Goal: Task Accomplishment & Management: Manage account settings

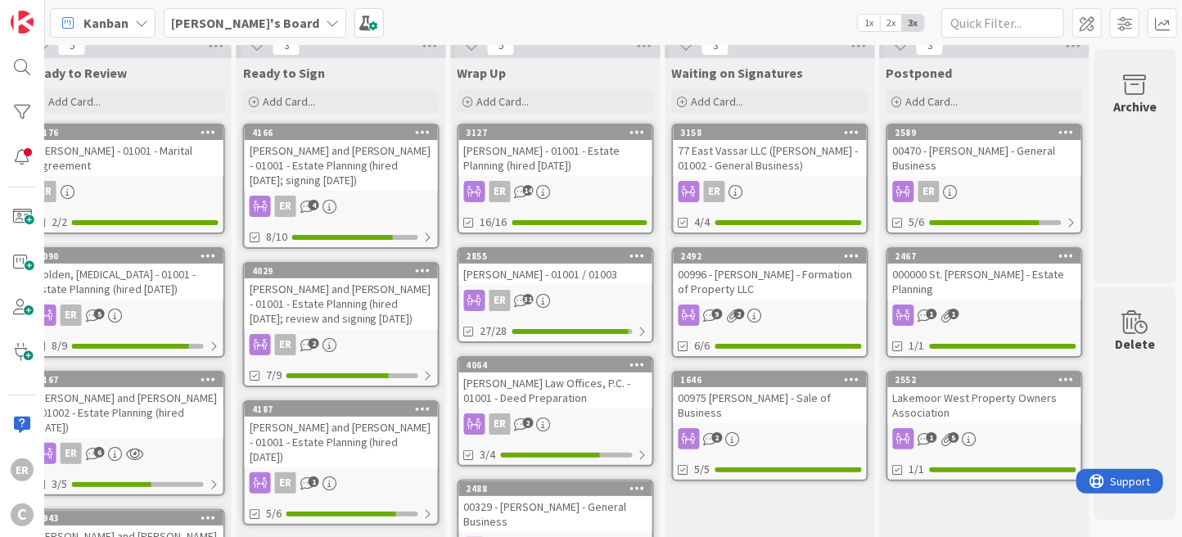
scroll to position [0, 1327]
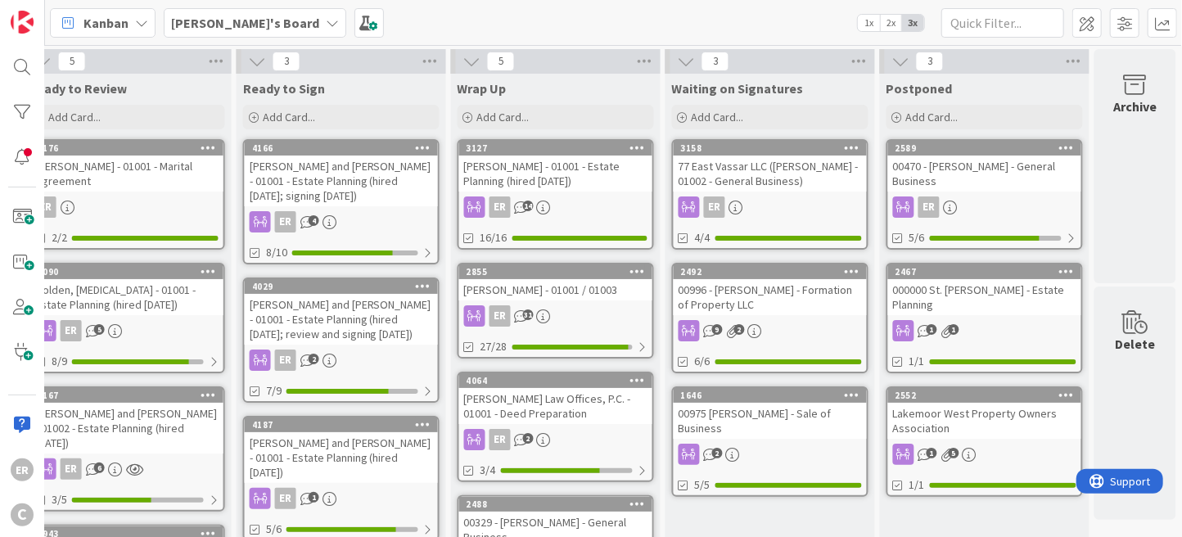
click at [777, 307] on div "00996 - [PERSON_NAME] - Formation of Property LLC" at bounding box center [770, 297] width 193 height 36
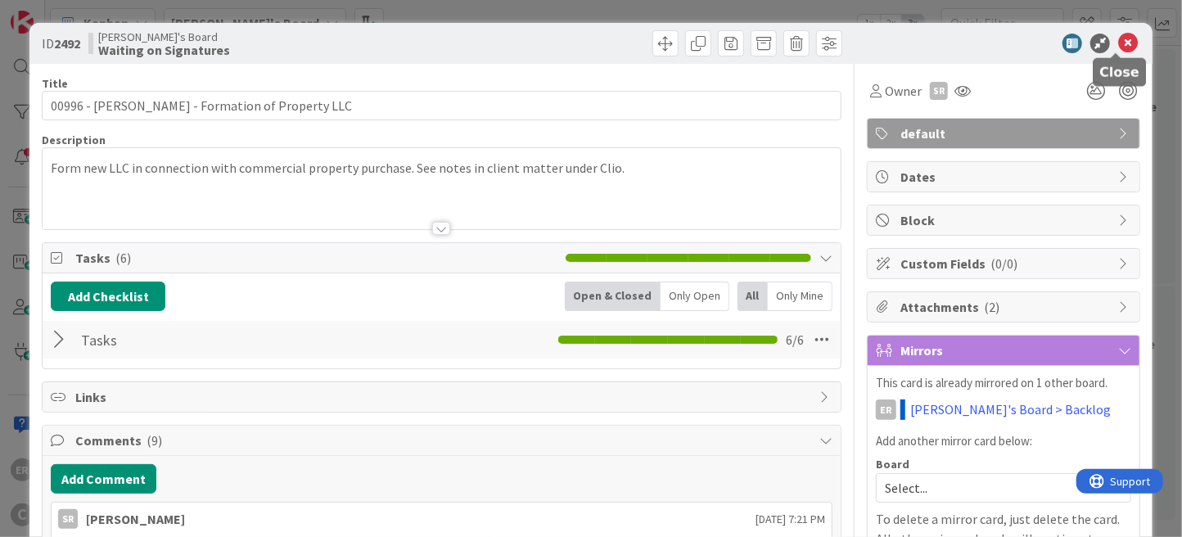
click at [1118, 38] on icon at bounding box center [1128, 44] width 20 height 20
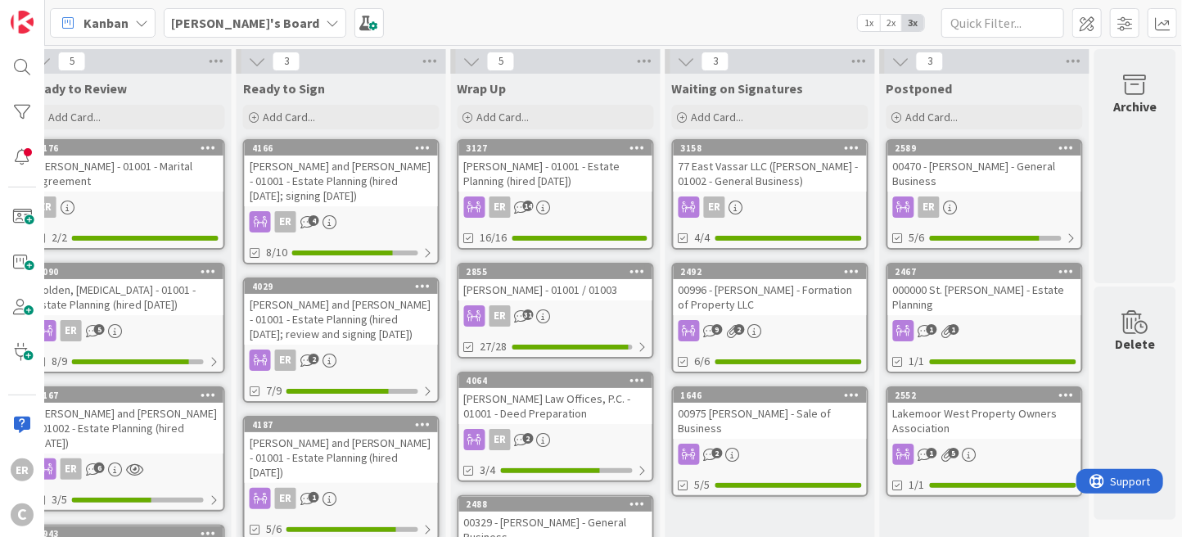
click at [786, 185] on div "77 East Vassar LLC ([PERSON_NAME] - 01002 - General Business)" at bounding box center [770, 173] width 193 height 36
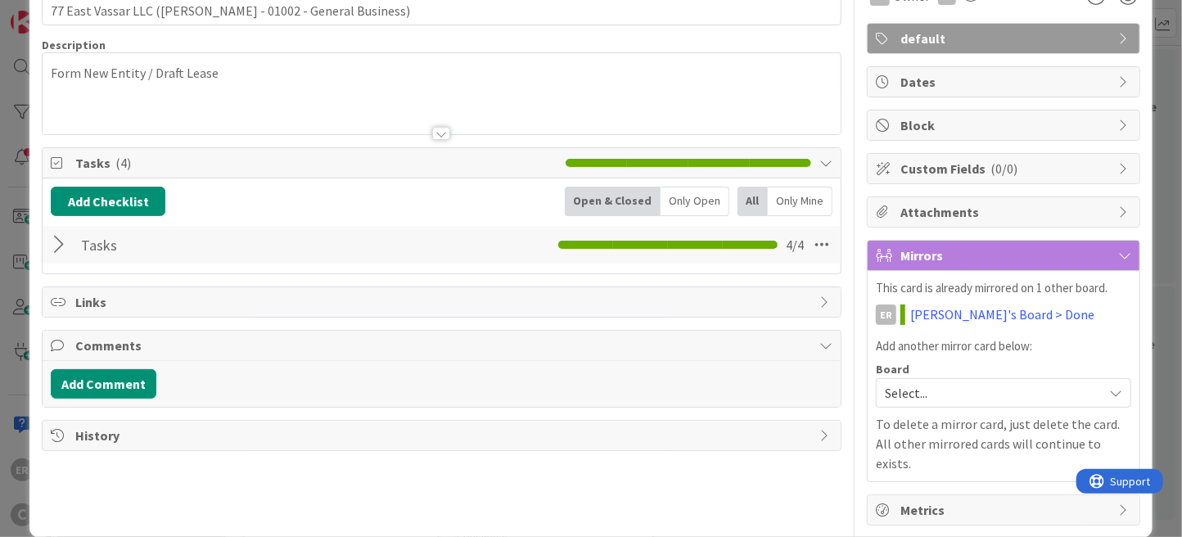
scroll to position [96, 0]
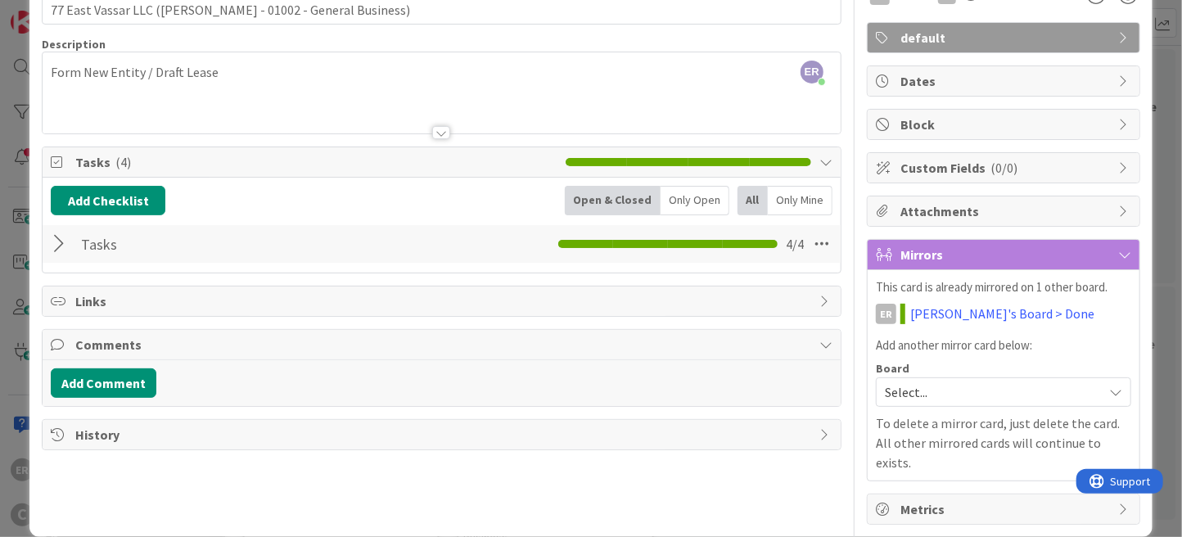
click at [56, 250] on div at bounding box center [61, 243] width 21 height 29
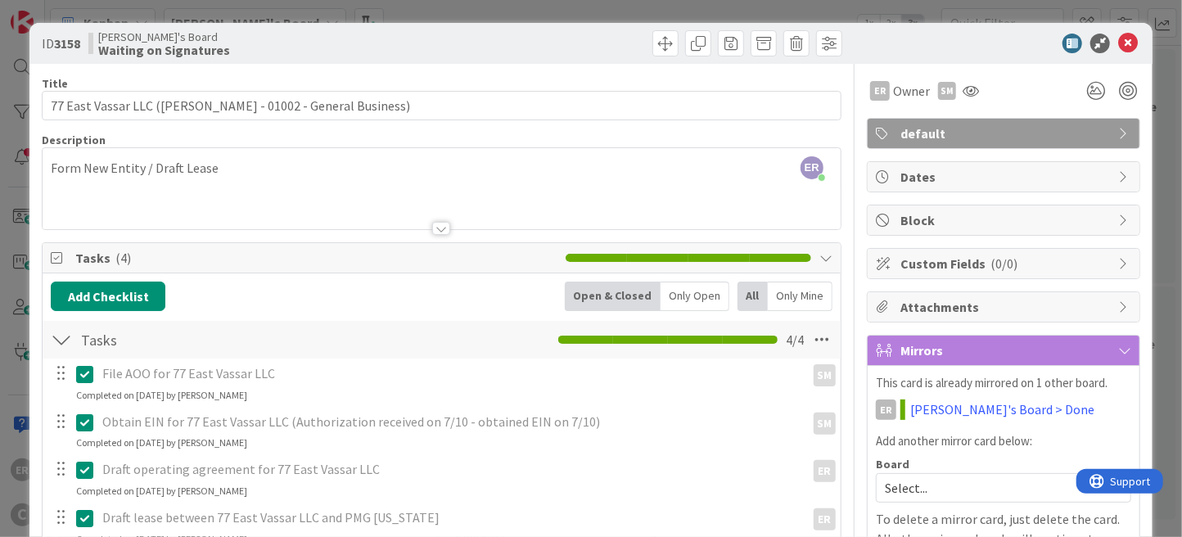
scroll to position [0, 0]
click at [751, 44] on span at bounding box center [763, 43] width 26 height 26
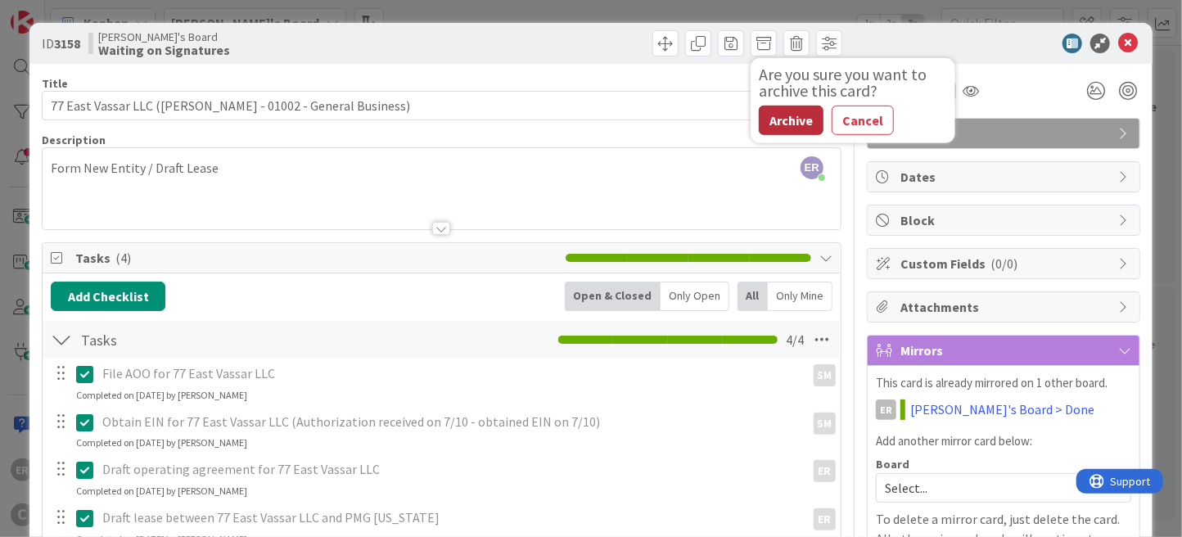
click at [793, 127] on button "Archive" at bounding box center [791, 120] width 65 height 29
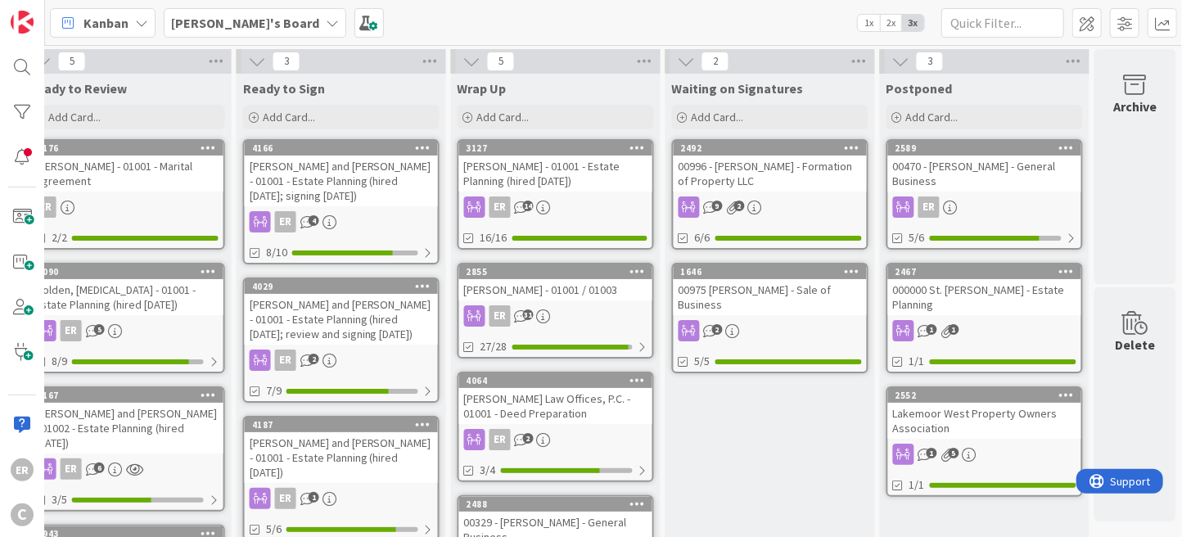
click at [768, 180] on div "00996 - [PERSON_NAME] - Formation of Property LLC" at bounding box center [770, 173] width 193 height 36
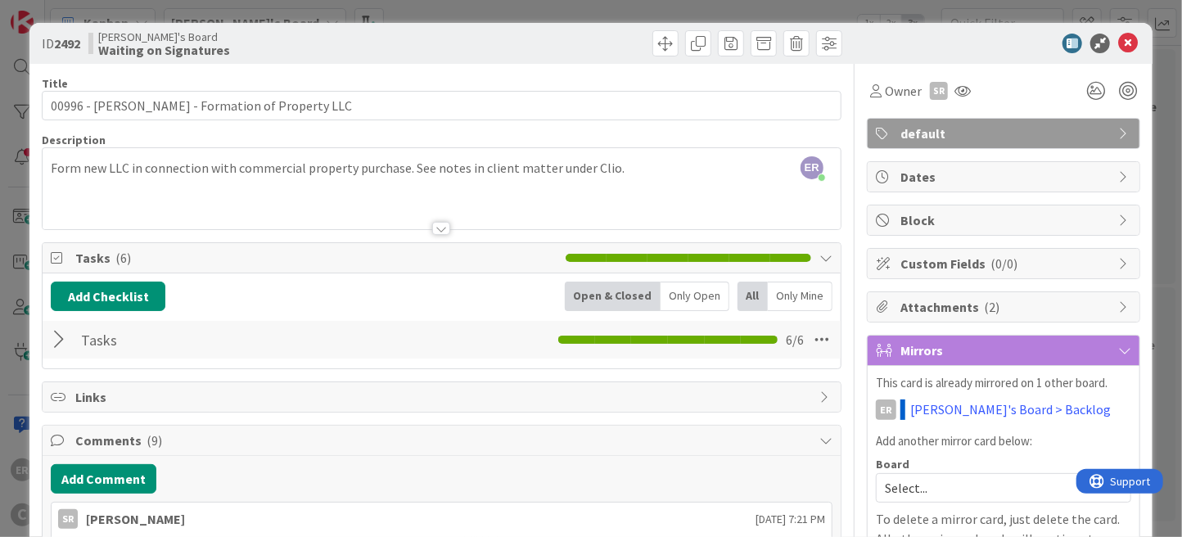
scroll to position [82, 0]
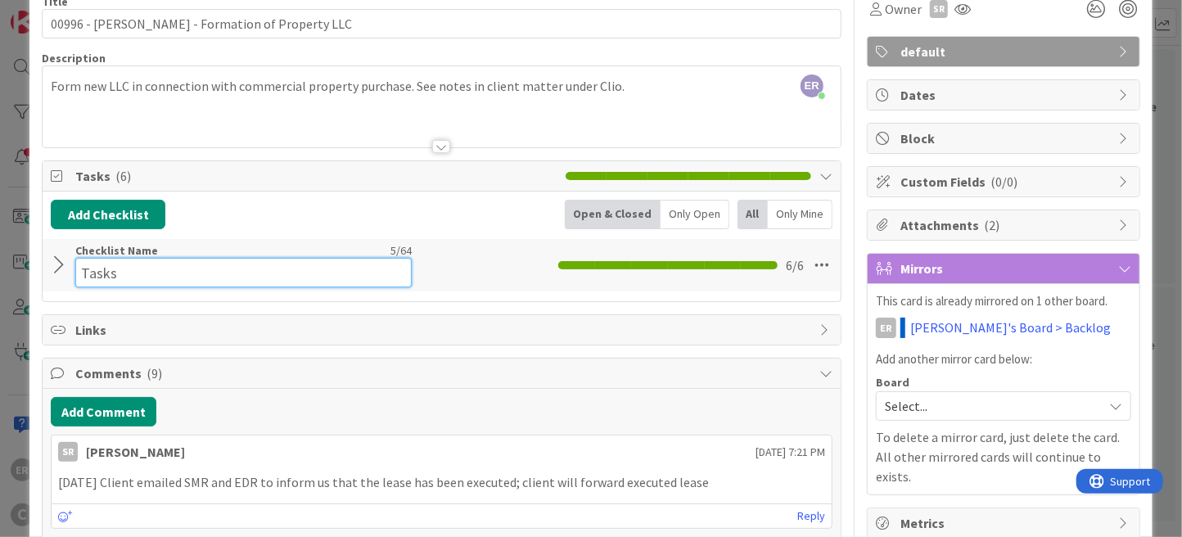
click at [275, 265] on input "Tasks" at bounding box center [243, 272] width 336 height 29
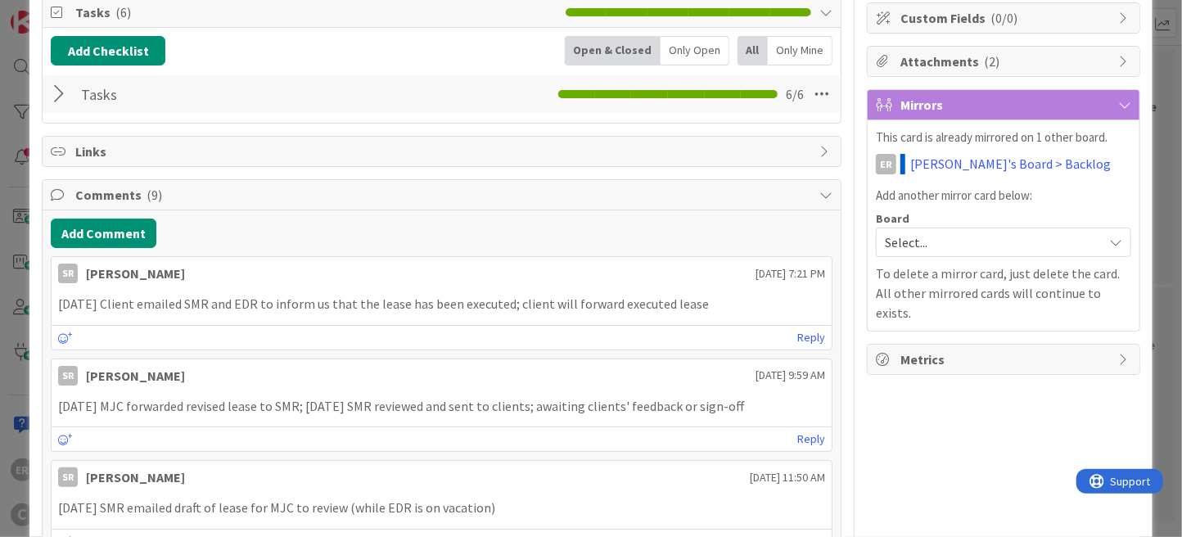
click at [64, 103] on div at bounding box center [61, 93] width 21 height 29
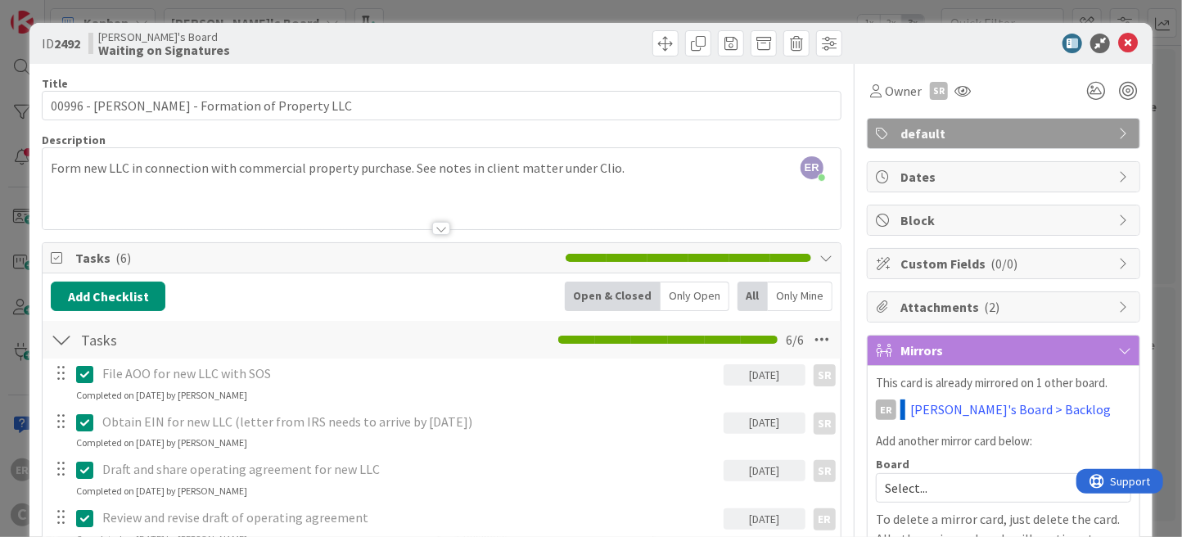
scroll to position [0, 0]
click at [754, 43] on span at bounding box center [763, 43] width 26 height 26
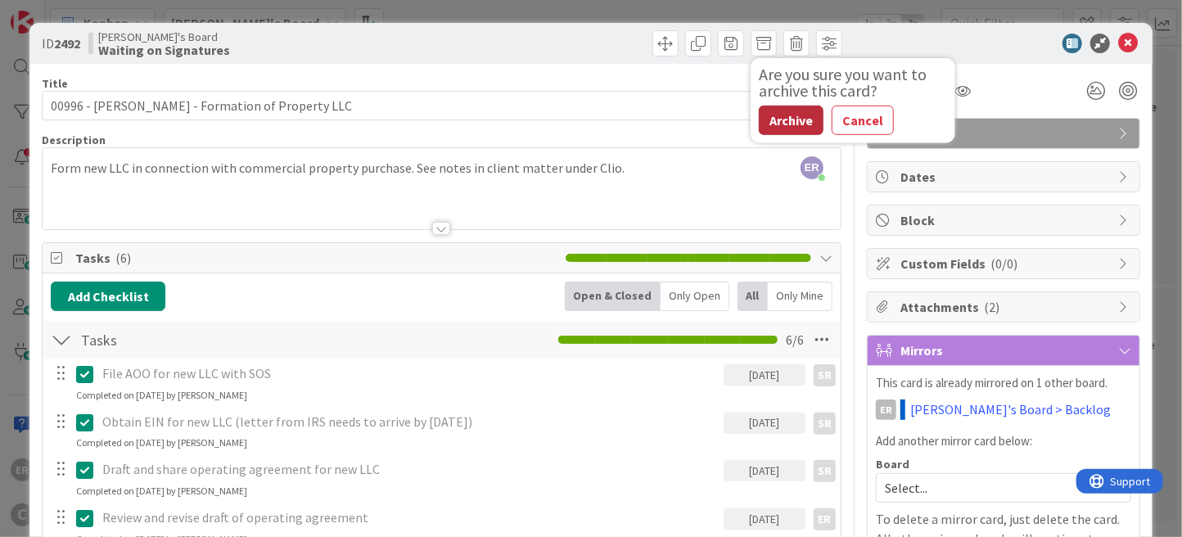
click at [780, 127] on button "Archive" at bounding box center [791, 120] width 65 height 29
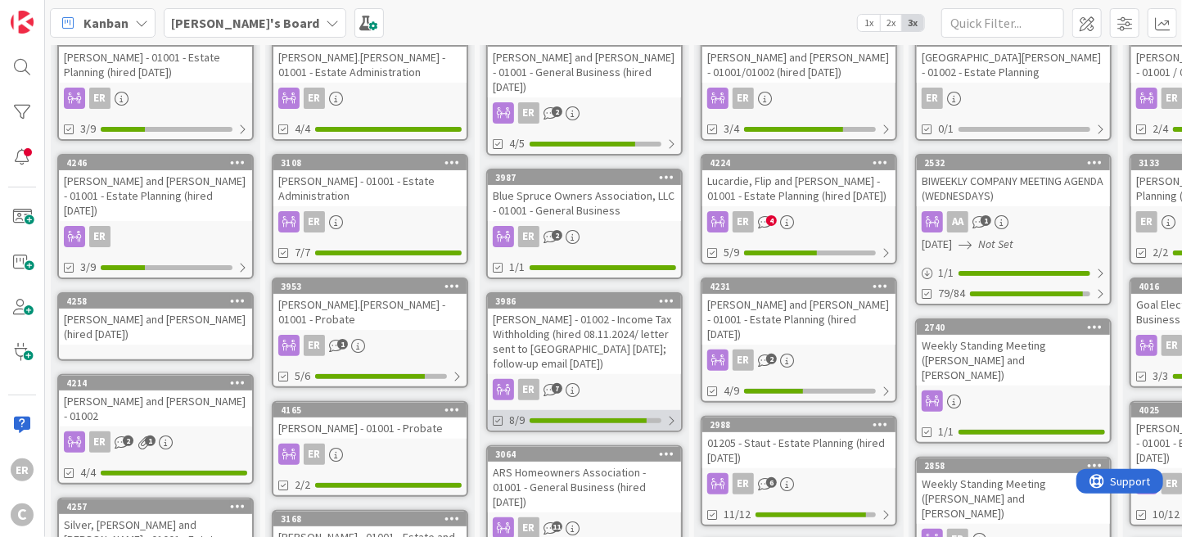
scroll to position [82, 0]
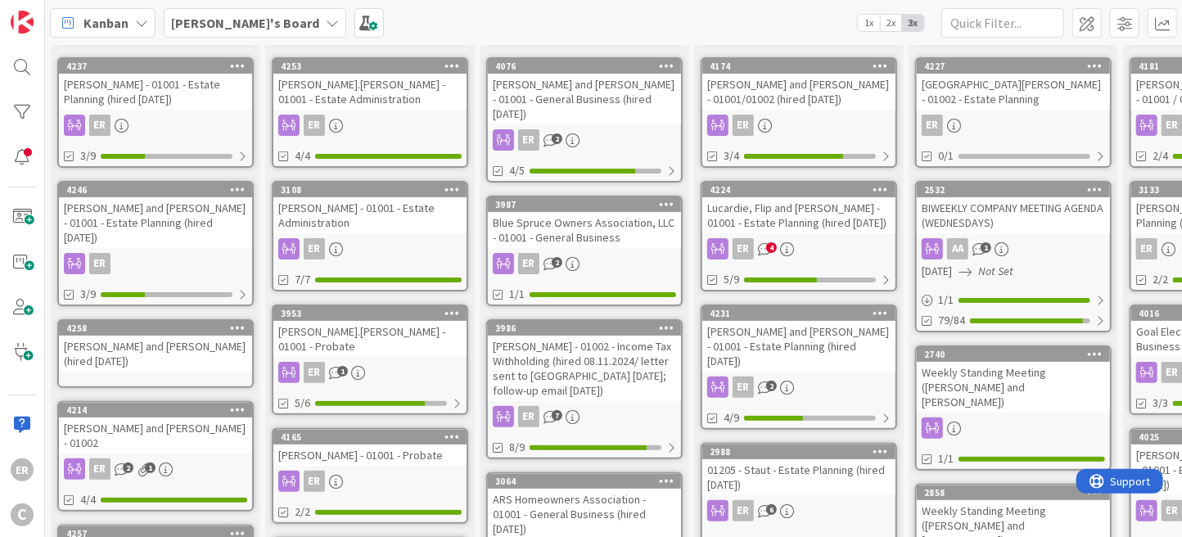
click at [844, 232] on div "4224 [PERSON_NAME], [PERSON_NAME] and [PERSON_NAME] - 01001 - Estate Planning (…" at bounding box center [799, 236] width 196 height 110
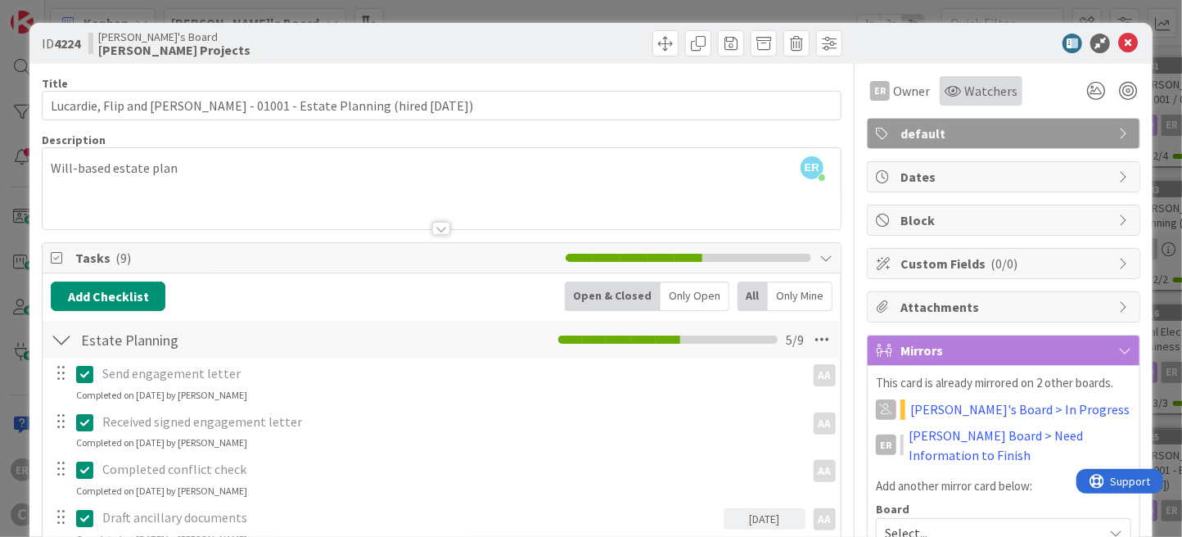
click at [964, 92] on span "Watchers" at bounding box center [990, 91] width 53 height 20
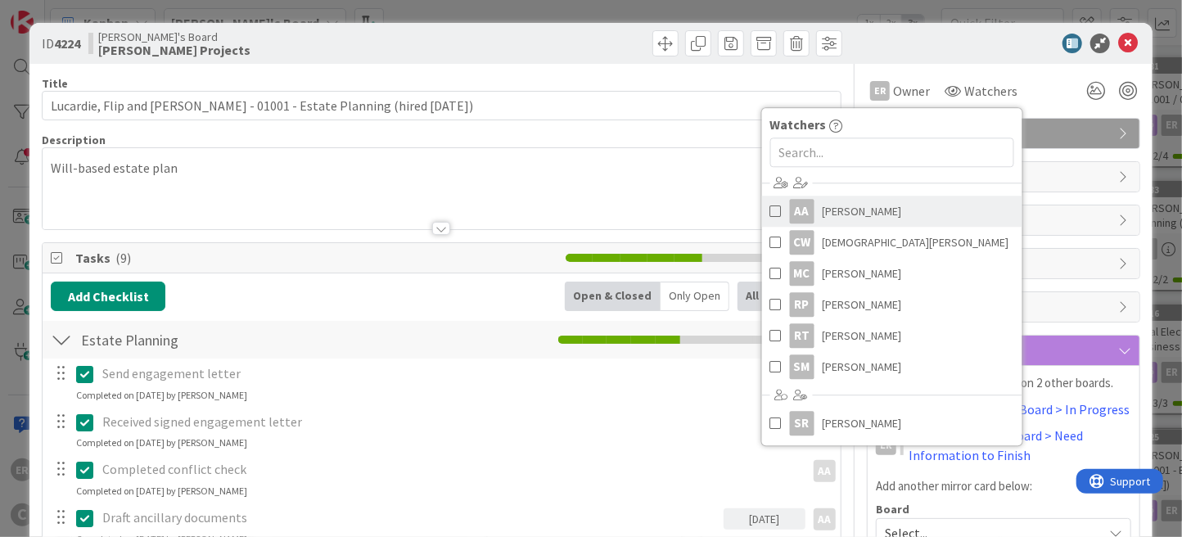
click at [869, 205] on span "[PERSON_NAME]" at bounding box center [861, 211] width 79 height 25
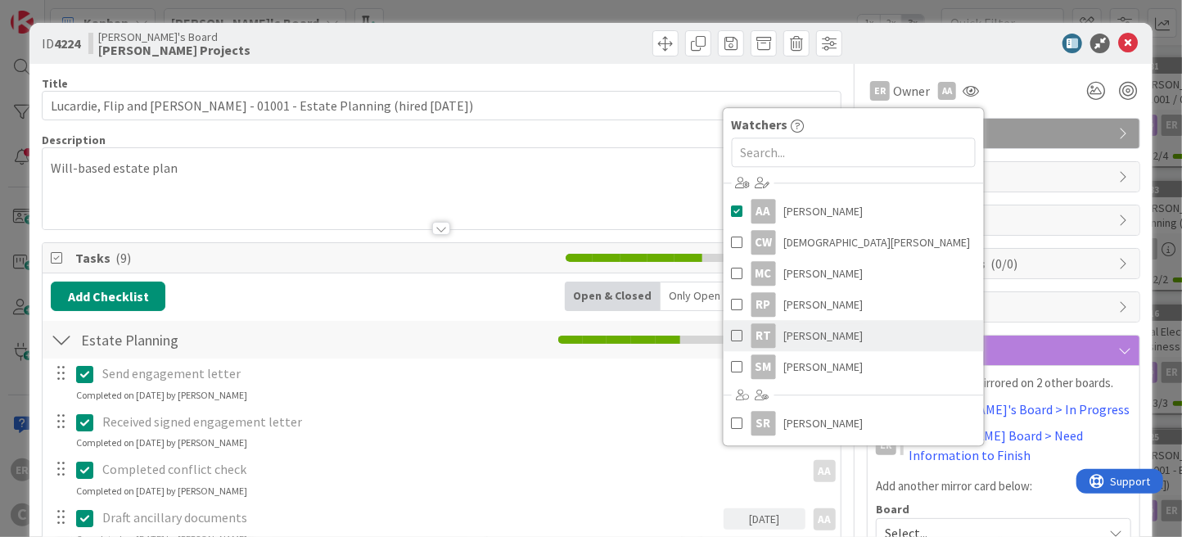
click at [827, 328] on link "RT [PERSON_NAME]" at bounding box center [853, 335] width 260 height 31
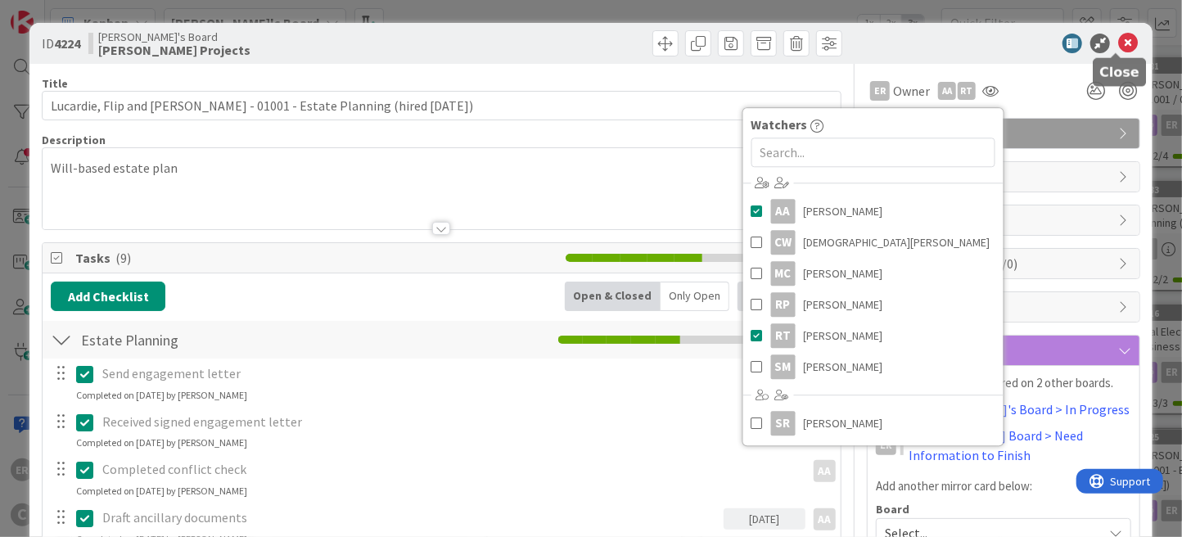
click at [1118, 42] on icon at bounding box center [1128, 44] width 20 height 20
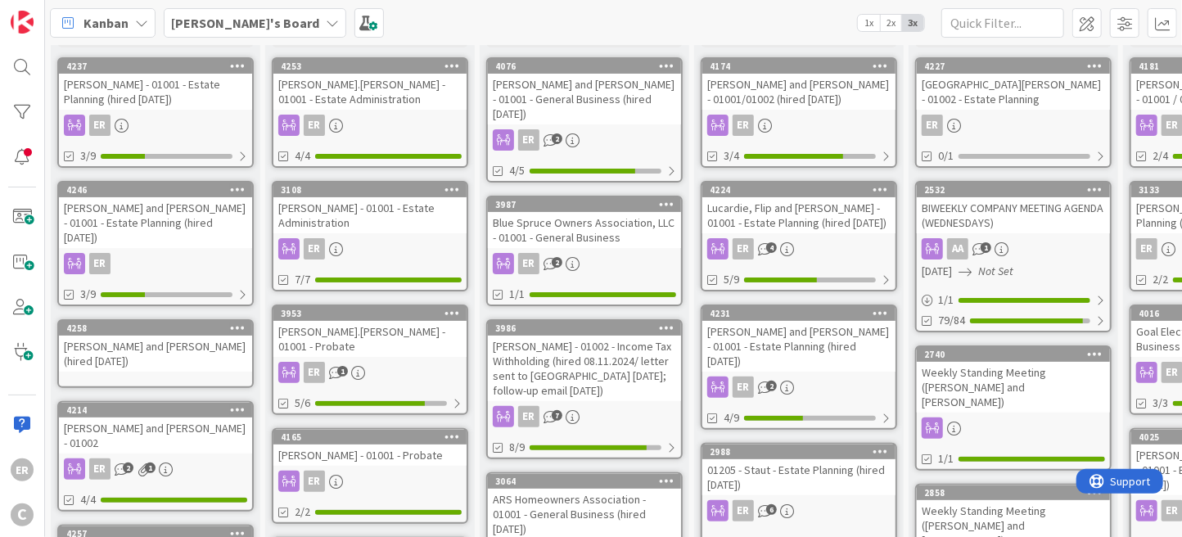
click at [822, 341] on div "[PERSON_NAME] and [PERSON_NAME] - 01001 - Estate Planning (hired [DATE])" at bounding box center [798, 346] width 193 height 51
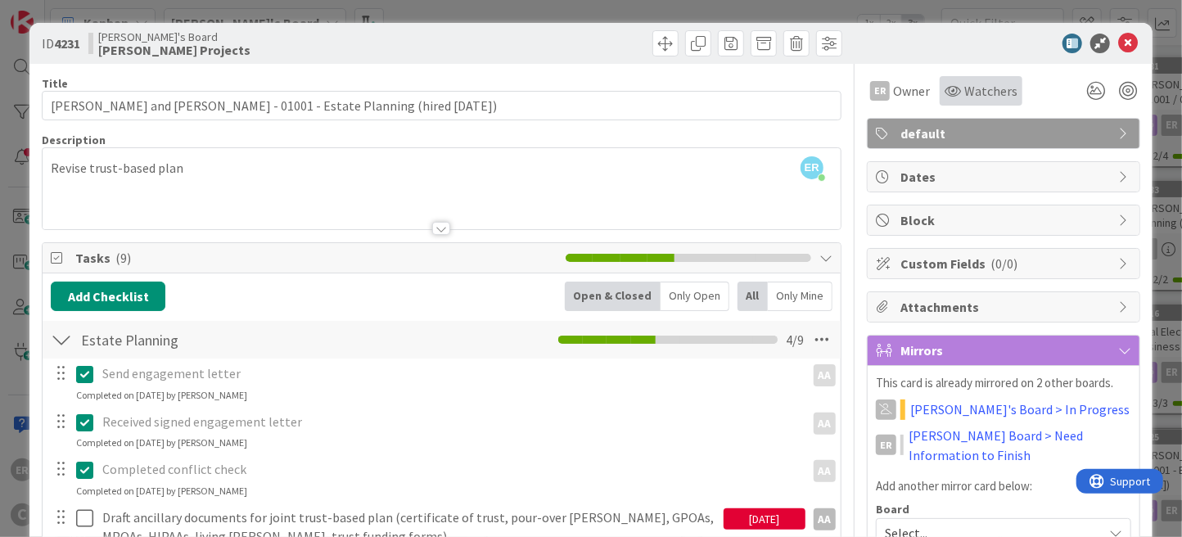
click at [964, 92] on span "Watchers" at bounding box center [990, 91] width 53 height 20
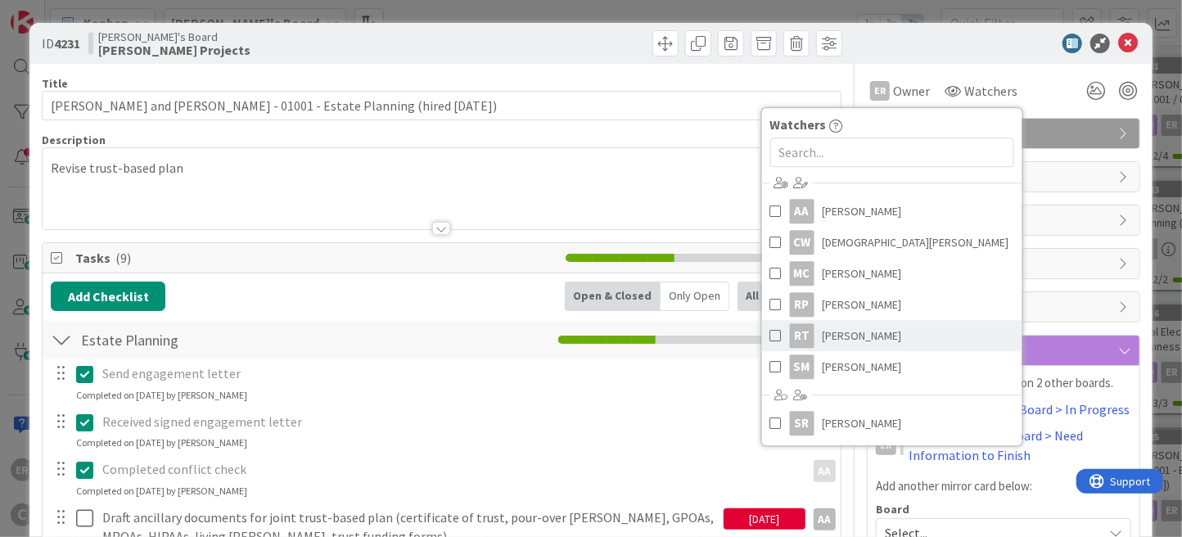
click at [865, 329] on link "RT [PERSON_NAME]" at bounding box center [892, 335] width 260 height 31
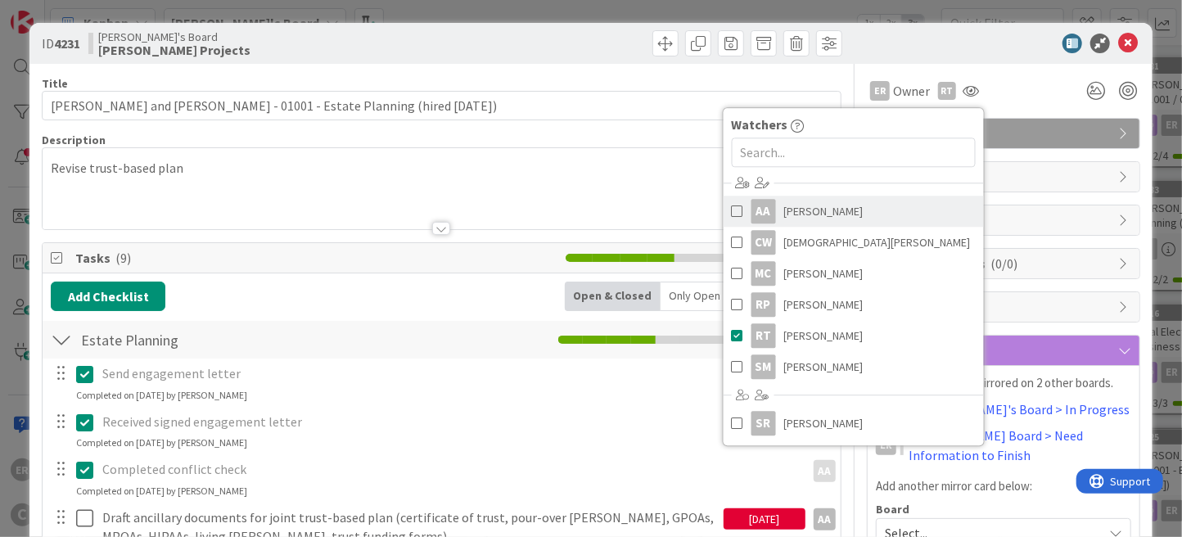
click at [835, 218] on span "[PERSON_NAME]" at bounding box center [823, 211] width 79 height 25
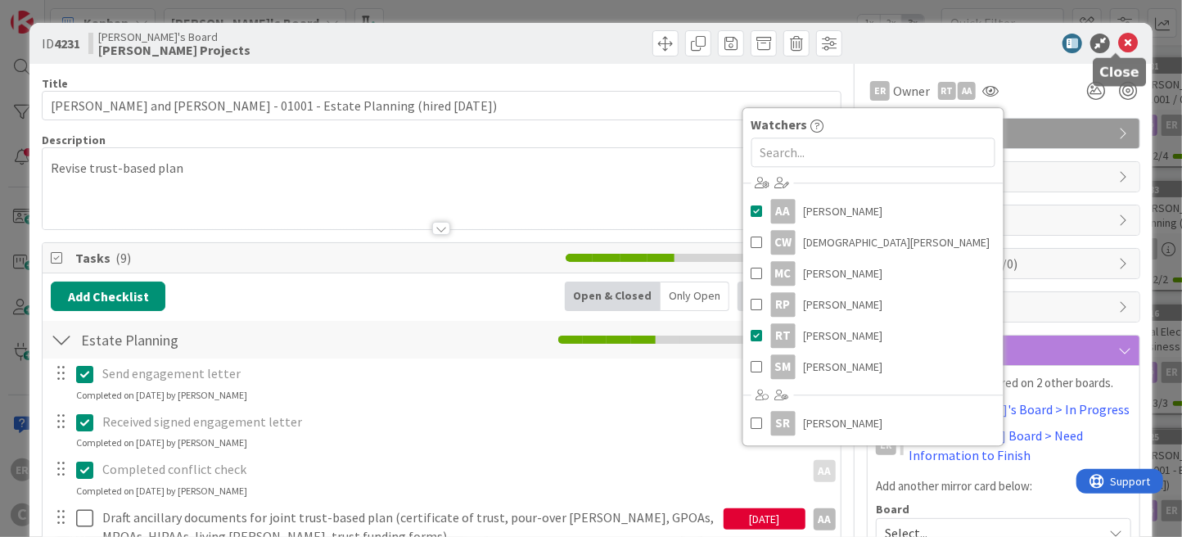
click at [1118, 42] on icon at bounding box center [1128, 44] width 20 height 20
